Goal: Task Accomplishment & Management: Use online tool/utility

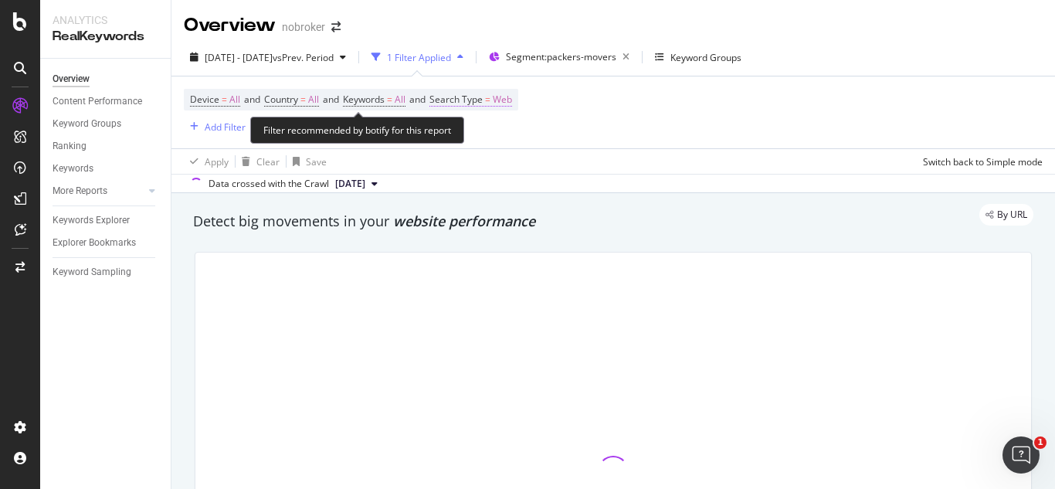
click at [512, 95] on span "Web" at bounding box center [502, 100] width 19 height 22
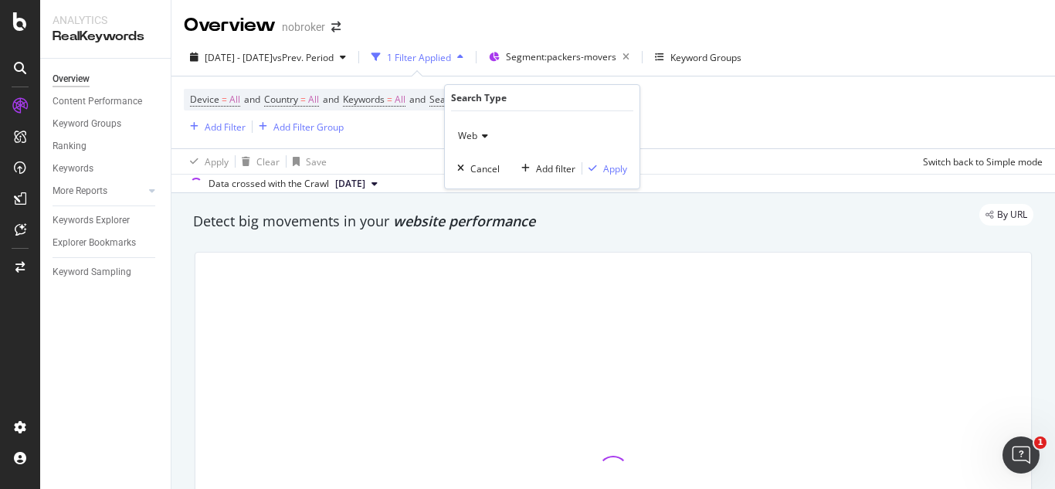
click at [487, 137] on icon at bounding box center [482, 135] width 11 height 9
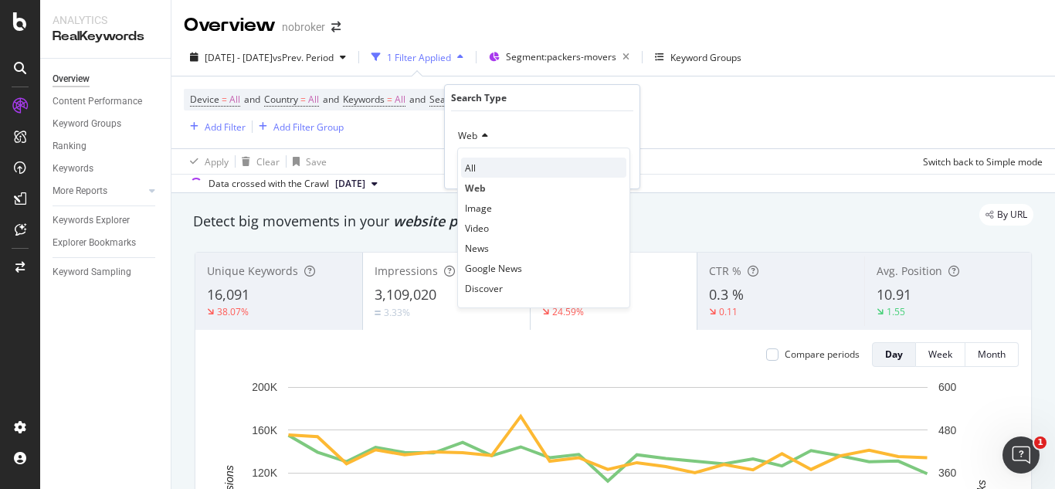
click at [485, 161] on div "All" at bounding box center [543, 168] width 165 height 20
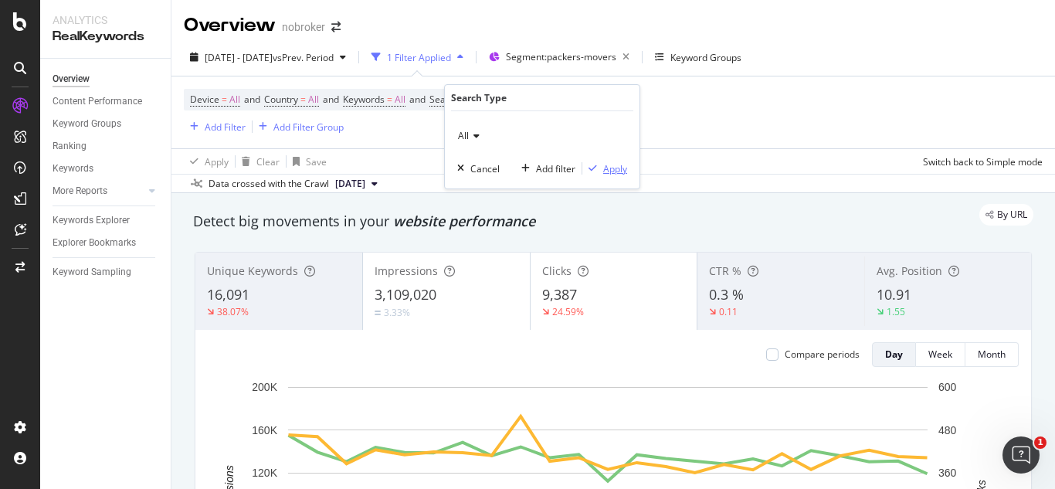
drag, startPoint x: 606, startPoint y: 163, endPoint x: 697, endPoint y: 119, distance: 101.3
click at [697, 119] on body "Analytics RealKeywords Overview Content Performance Keyword Groups Ranking Keyw…" at bounding box center [527, 244] width 1055 height 489
click at [611, 166] on div "Apply" at bounding box center [615, 168] width 24 height 13
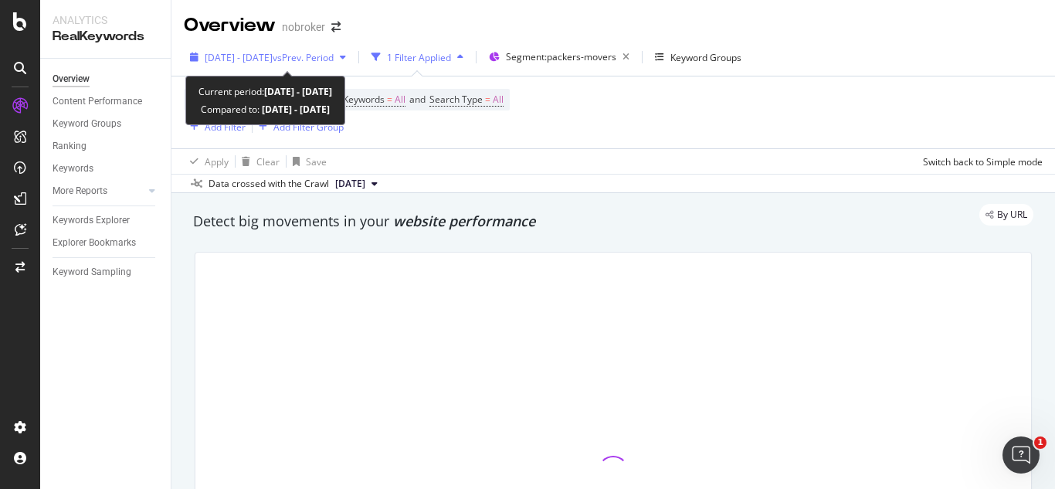
click at [352, 63] on div "[DATE] - [DATE] vs Prev. Period" at bounding box center [268, 57] width 168 height 23
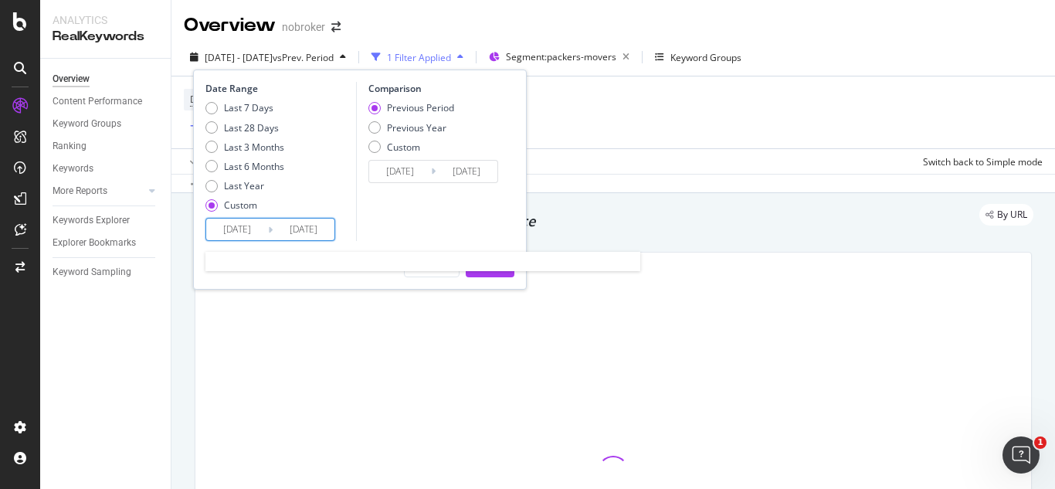
click at [252, 225] on input "[DATE]" at bounding box center [237, 230] width 62 height 22
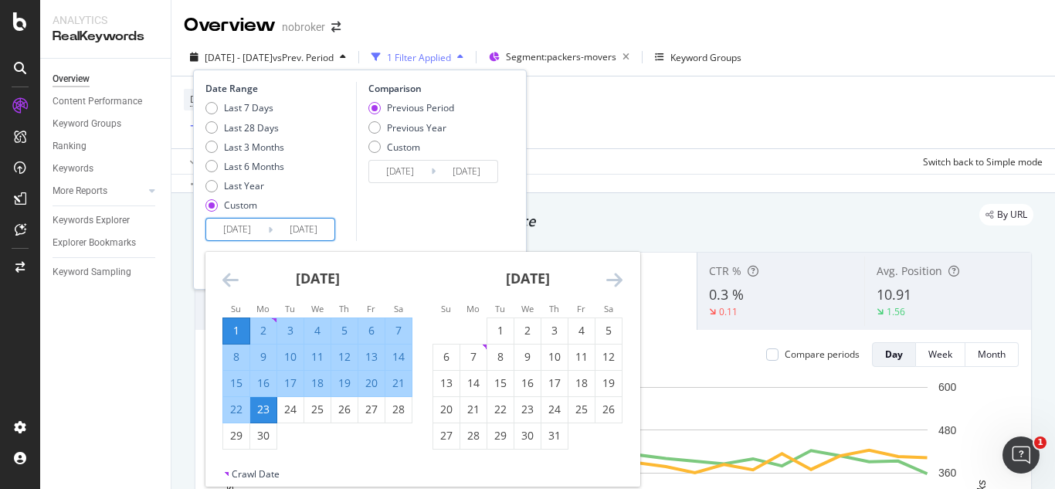
click at [616, 280] on icon "Move forward to switch to the next month." at bounding box center [615, 279] width 16 height 19
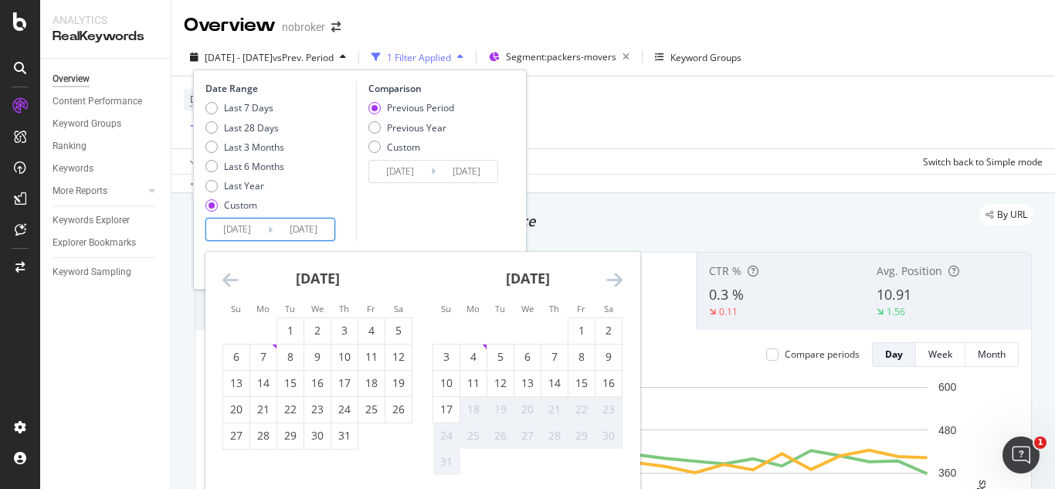
click at [616, 280] on icon "Move forward to switch to the next month." at bounding box center [615, 279] width 16 height 19
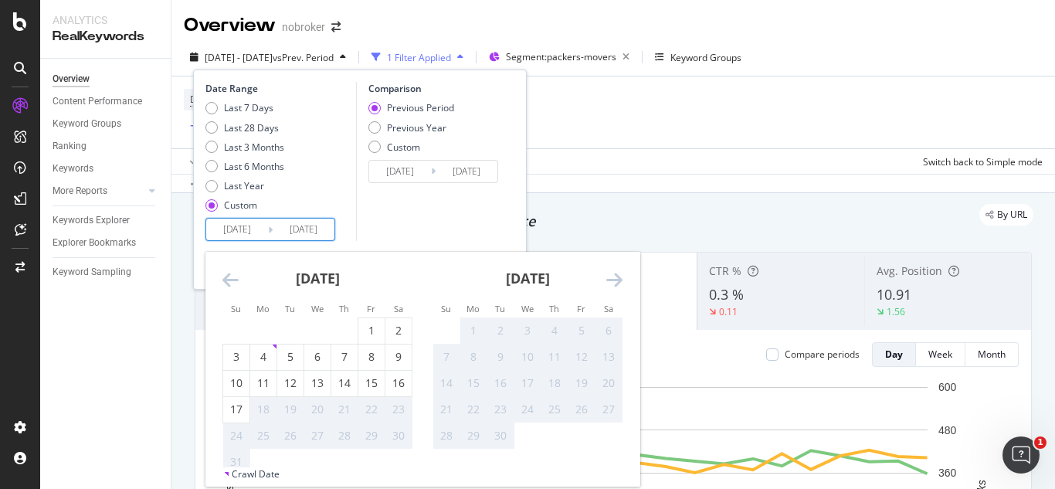
click at [616, 280] on icon "Move forward to switch to the next month." at bounding box center [615, 279] width 16 height 19
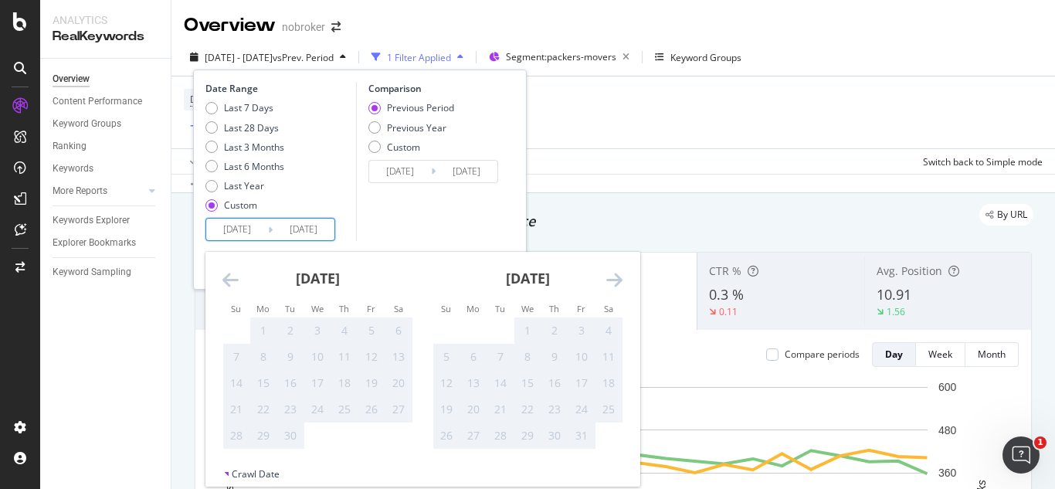
click at [230, 277] on icon "Move backward to switch to the previous month." at bounding box center [231, 279] width 16 height 19
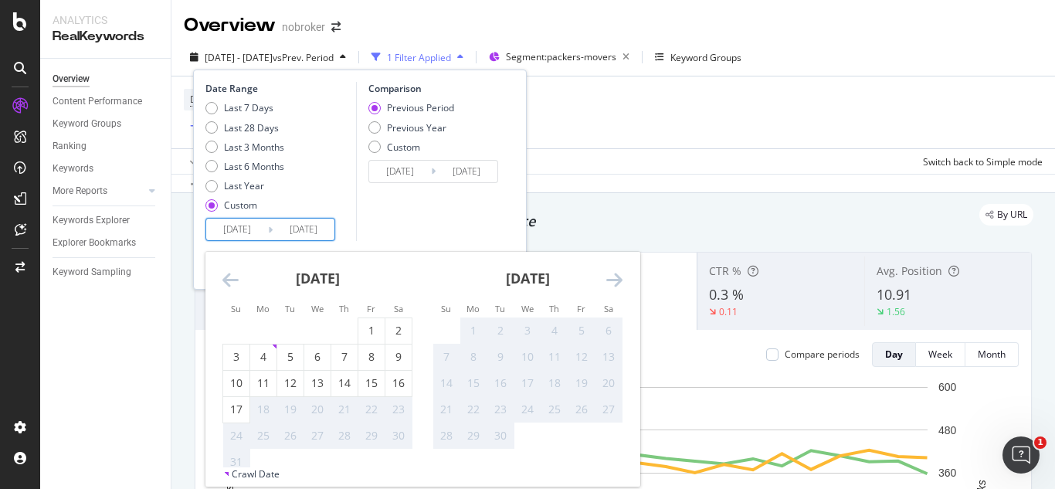
click at [230, 277] on icon "Move backward to switch to the previous month." at bounding box center [231, 279] width 16 height 19
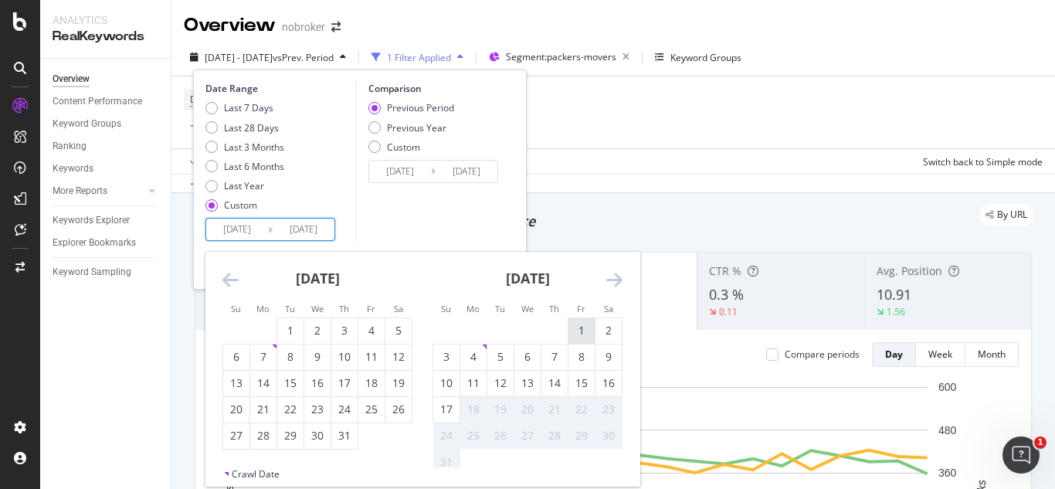
click at [583, 329] on div "1" at bounding box center [582, 330] width 26 height 15
type input "[DATE]"
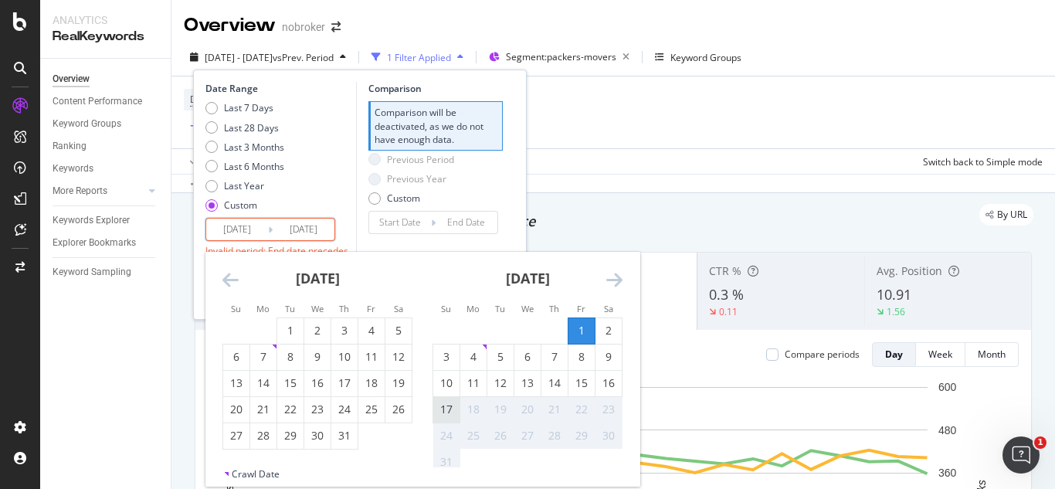
click at [445, 413] on div "17" at bounding box center [446, 409] width 26 height 15
type input "[DATE]"
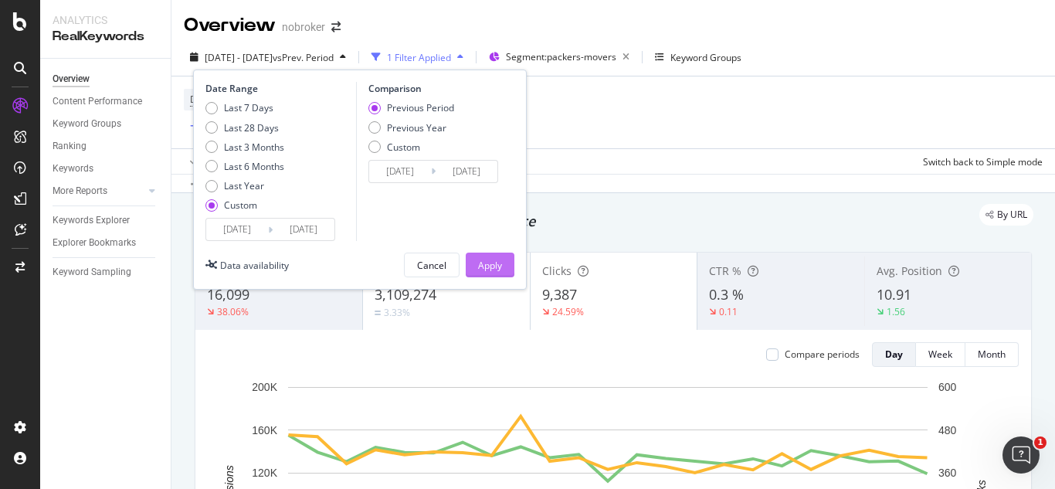
click at [503, 263] on button "Apply" at bounding box center [490, 265] width 49 height 25
